Goal: Information Seeking & Learning: Find specific fact

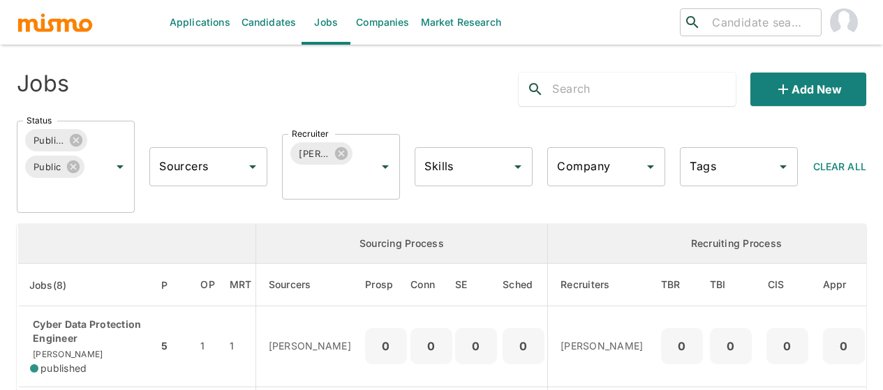
scroll to position [558, 0]
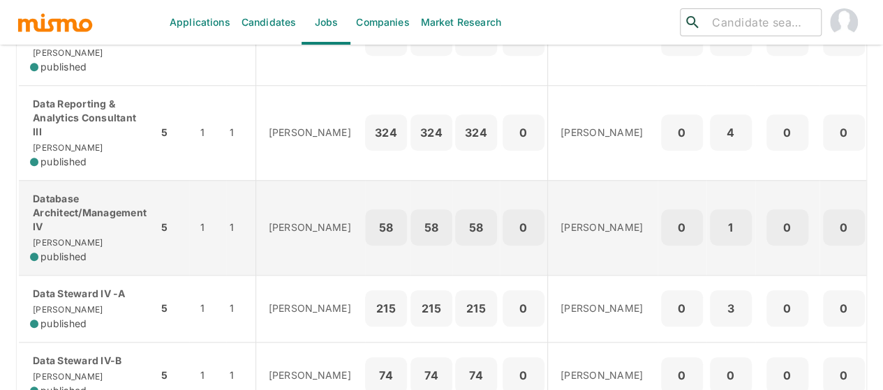
click at [71, 230] on p "Database Architect/Management IV" at bounding box center [88, 213] width 117 height 42
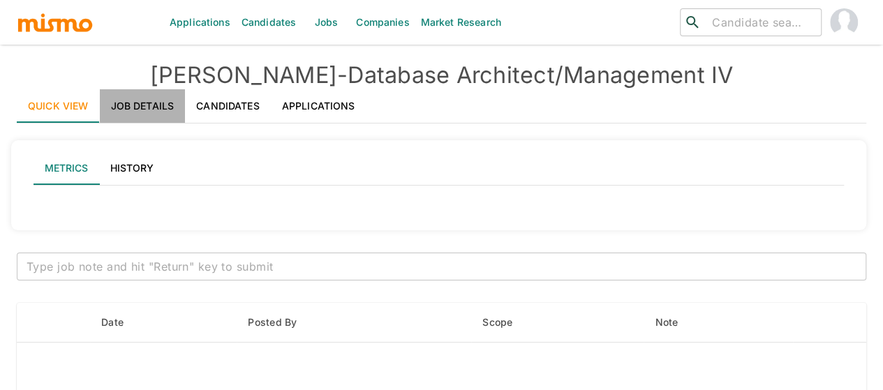
click at [141, 109] on link "Job Details" at bounding box center [143, 106] width 86 height 34
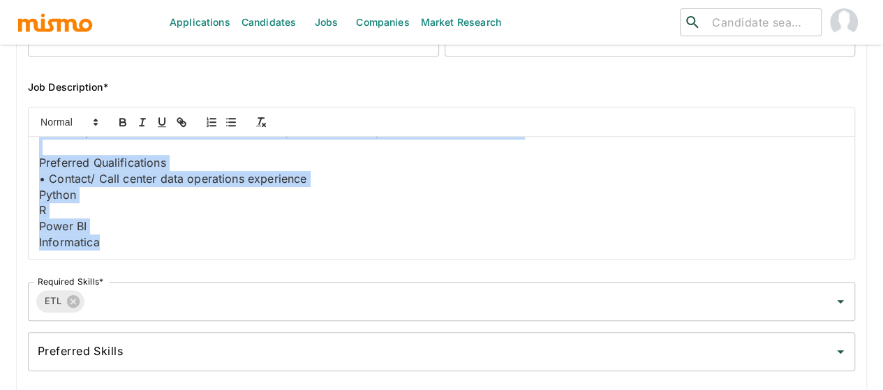
scroll to position [687, 0]
drag, startPoint x: 182, startPoint y: 185, endPoint x: 394, endPoint y: 274, distance: 229.6
click at [394, 274] on div "Job Outside URL Database Architect/Management IV Job Outside URL Job Title* Dat…" at bounding box center [436, 116] width 838 height 521
copy div "in designing reporting requirements. Develops reporting solutions by working wi…"
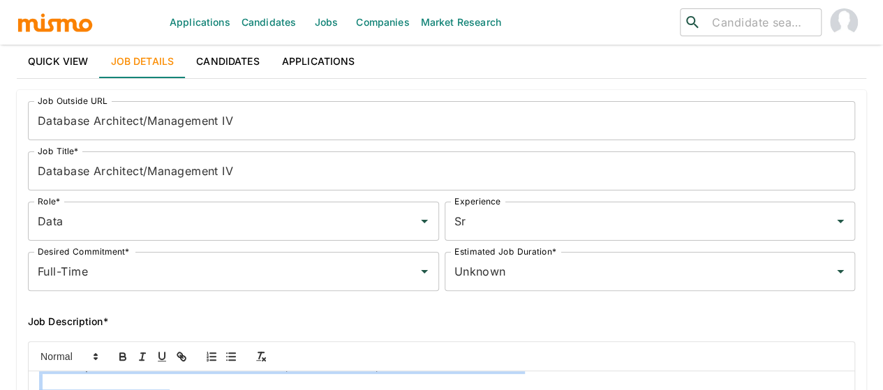
scroll to position [0, 0]
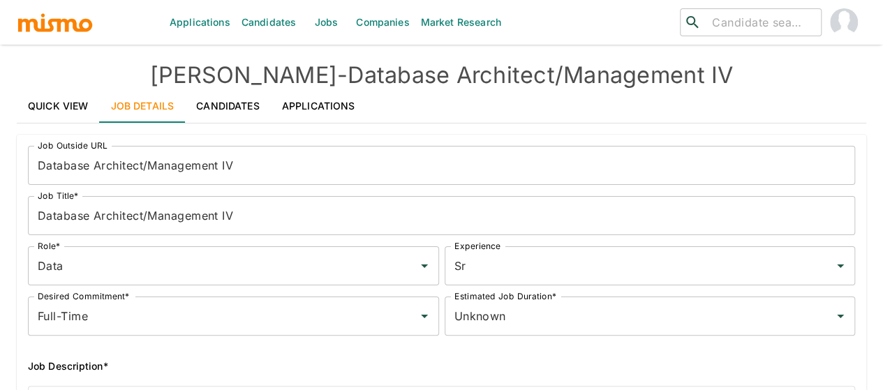
click at [40, 110] on link "Quick View" at bounding box center [58, 106] width 83 height 34
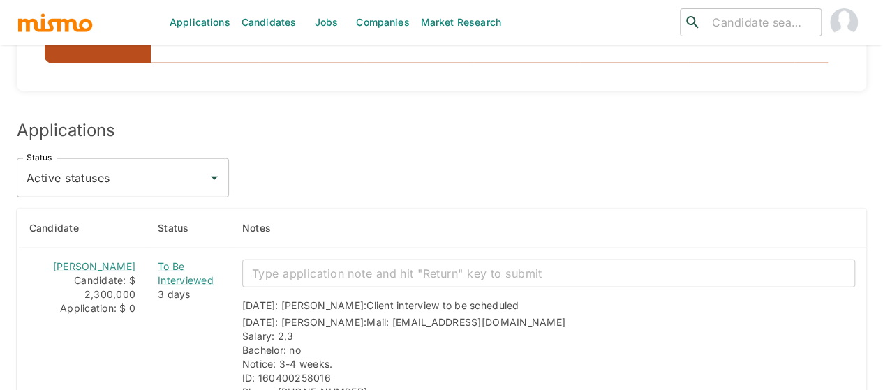
scroll to position [1759, 0]
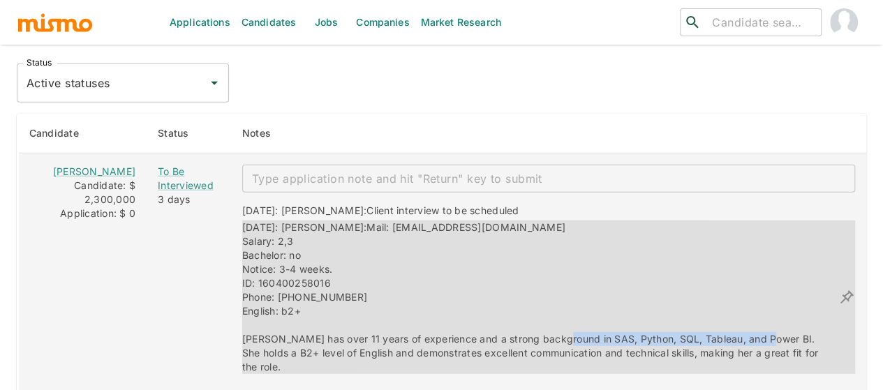
drag, startPoint x: 741, startPoint y: 288, endPoint x: 544, endPoint y: 290, distance: 196.8
click at [536, 290] on span "Mail: florezjara@hotmail.com Salary: 2,3 Bachelor: no Notice: 3-4 weeks. ID: 16…" at bounding box center [531, 296] width 579 height 151
copy span "SAS, Python, SQL, Tableau, and Power BI."
